Goal: Transaction & Acquisition: Download file/media

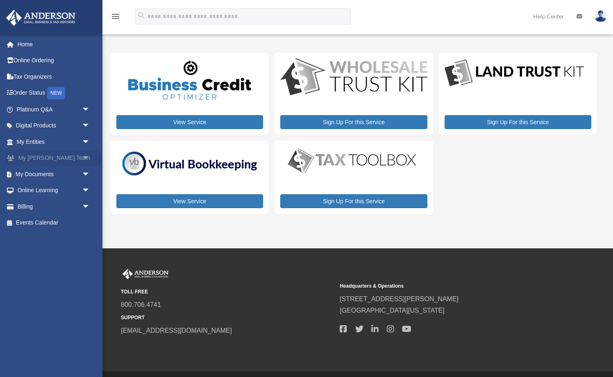
click at [14, 156] on span at bounding box center [14, 158] width 7 height 6
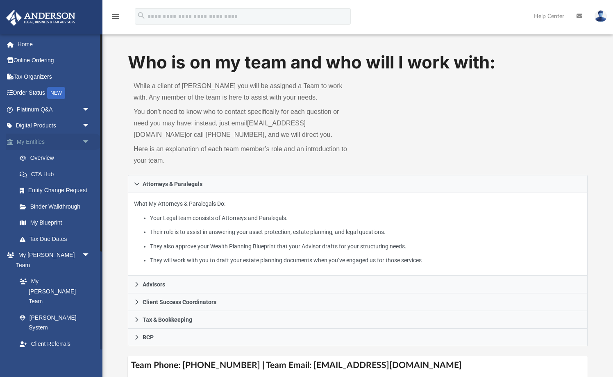
click at [87, 140] on span "arrow_drop_down" at bounding box center [90, 141] width 16 height 17
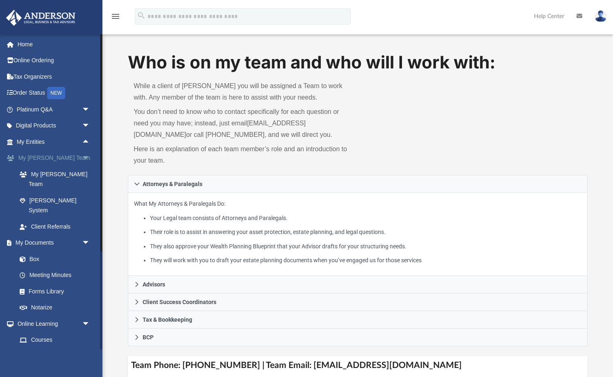
click at [87, 158] on span "arrow_drop_down" at bounding box center [90, 158] width 16 height 17
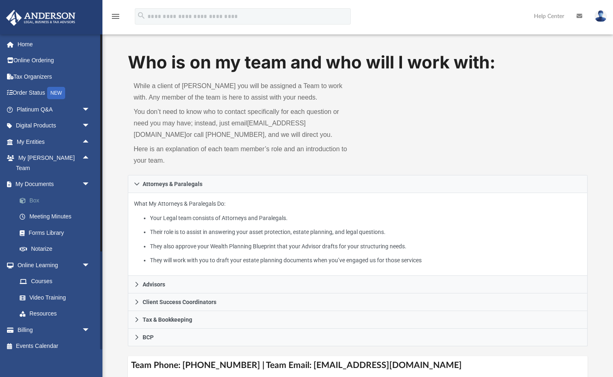
click at [59, 192] on link "Box" at bounding box center [56, 200] width 91 height 16
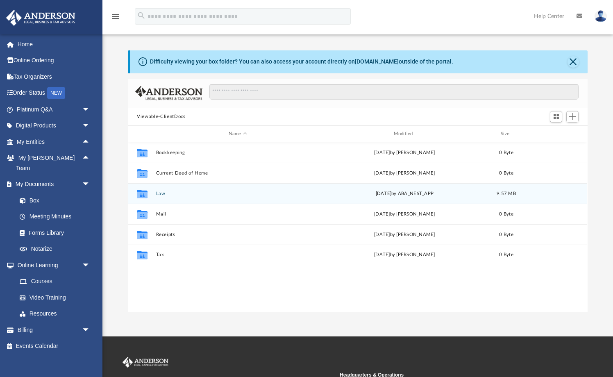
scroll to position [186, 459]
click at [163, 192] on button "Law" at bounding box center [237, 193] width 163 height 5
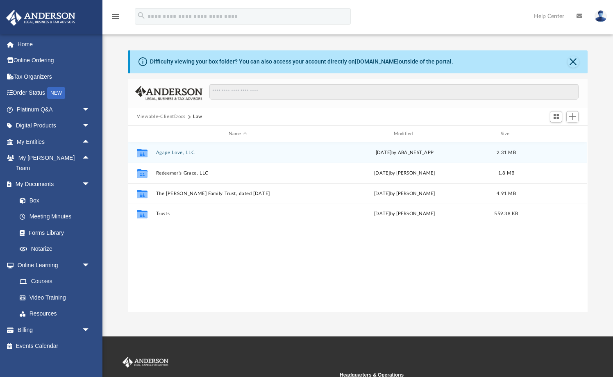
click at [174, 150] on button "Agape Love, LLC" at bounding box center [237, 152] width 163 height 5
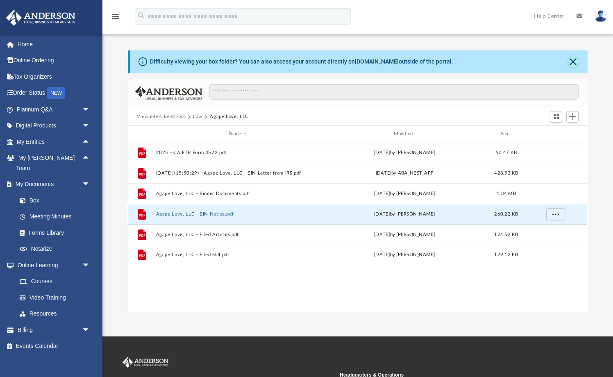
click at [220, 214] on button "Agape Love, LLC - EIN Notice.pdf" at bounding box center [237, 213] width 163 height 5
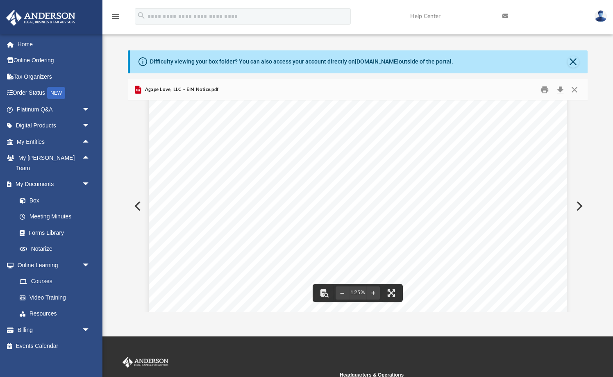
scroll to position [0, 0]
click at [134, 201] on button "Preview" at bounding box center [137, 205] width 18 height 23
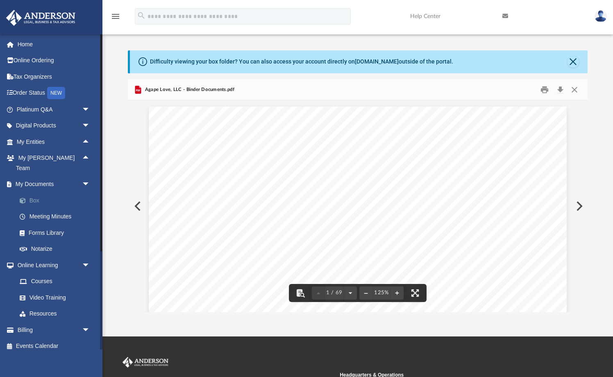
click at [44, 192] on link "Box" at bounding box center [56, 200] width 91 height 16
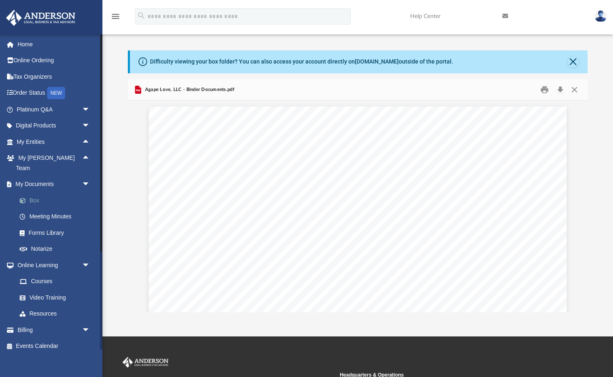
click at [46, 193] on link "Box" at bounding box center [56, 200] width 91 height 16
click at [39, 192] on link "Box" at bounding box center [56, 200] width 91 height 16
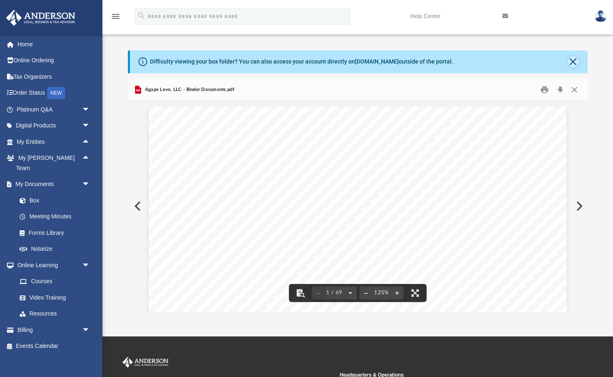
click at [572, 61] on button "Close" at bounding box center [572, 61] width 11 height 11
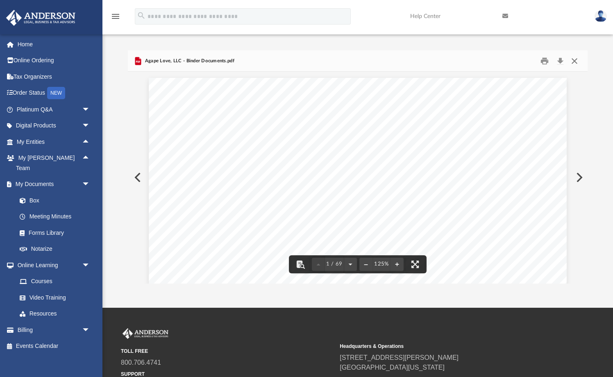
click at [576, 57] on button "Close" at bounding box center [574, 60] width 15 height 13
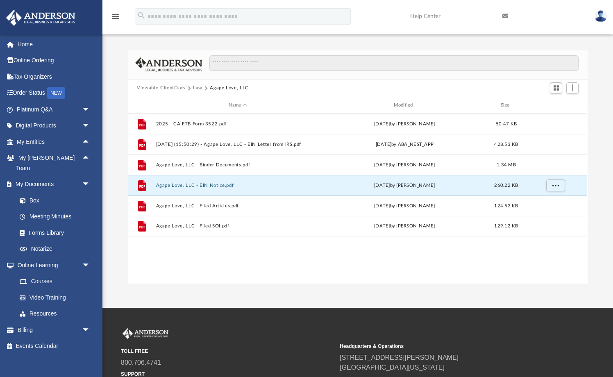
click at [241, 274] on div "File 2025 - CA FTB Form 3522.pdf [DATE] by [PERSON_NAME] 50.47 KB File [DATE] (…" at bounding box center [357, 198] width 459 height 170
click at [241, 260] on div "File 2025 - CA FTB Form 3522.pdf [DATE] by [PERSON_NAME] 50.47 KB File [DATE] (…" at bounding box center [357, 198] width 459 height 170
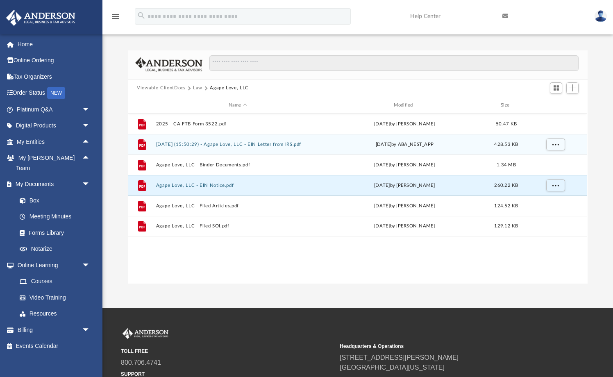
click at [253, 144] on button "[DATE] (15:50:29) - Agape Love, LLC - EIN Letter from IRS.pdf" at bounding box center [237, 144] width 163 height 5
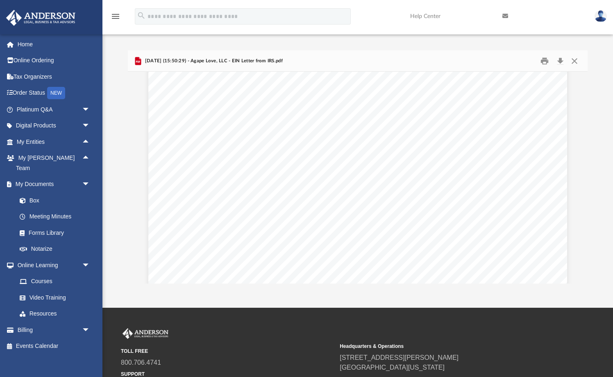
scroll to position [1, 0]
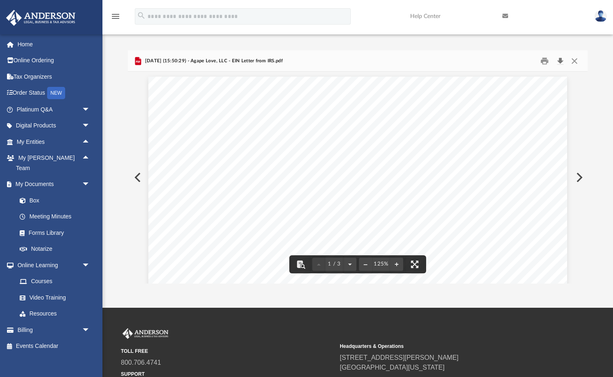
click at [558, 55] on div "[DATE] (15:50:29) - Agape Love, LLC - EIN Letter from IRS.pdf" at bounding box center [357, 61] width 459 height 22
click at [558, 59] on button "Download" at bounding box center [559, 60] width 15 height 13
